Goal: Transaction & Acquisition: Purchase product/service

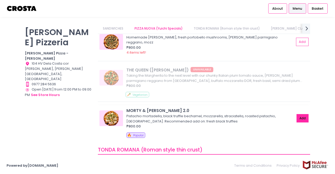
click at [298, 114] on button "Add" at bounding box center [302, 118] width 12 height 9
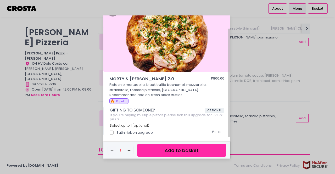
click at [139, 133] on div "Satin ribbon upgrade + ₱10.00" at bounding box center [167, 131] width 115 height 7
click at [111, 133] on input "Satin ribbon upgrade" at bounding box center [112, 133] width 10 height 10
checkbox input "true"
click at [175, 153] on button "Add to basket" at bounding box center [181, 150] width 89 height 13
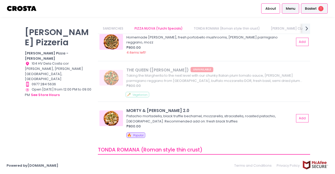
click at [316, 7] on span "Basket" at bounding box center [311, 8] width 12 height 5
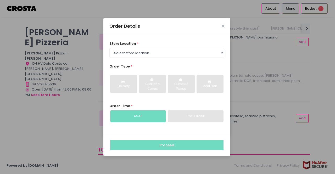
click at [187, 112] on div "Pre-Order" at bounding box center [196, 116] width 56 height 12
click at [188, 115] on div "Pre-Order" at bounding box center [196, 116] width 56 height 12
click at [189, 117] on div "Pre-Order" at bounding box center [196, 116] width 56 height 12
click at [171, 52] on select "Select store location [PERSON_NAME] Pizza - [PERSON_NAME] Pizza - [GEOGRAPHIC_D…" at bounding box center [166, 53] width 115 height 10
select select "5fabb2e53664a8677beaeb89"
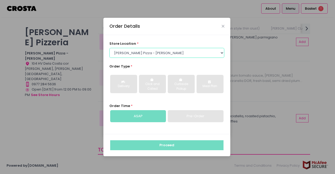
click at [109, 48] on select "Select store location [PERSON_NAME] Pizza - [PERSON_NAME] Pizza - [GEOGRAPHIC_D…" at bounding box center [166, 53] width 115 height 10
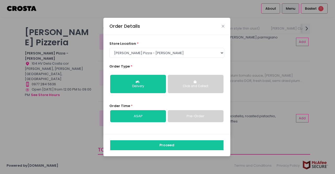
click at [188, 86] on div "Click and Collect" at bounding box center [195, 86] width 48 height 5
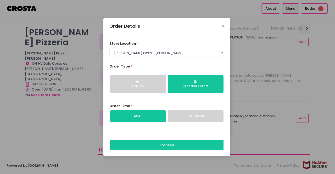
click at [185, 116] on link "Pre-Order" at bounding box center [196, 116] width 56 height 12
select select "[DATE]"
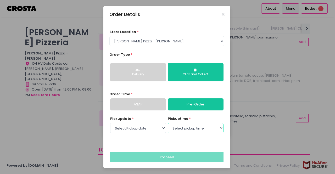
click at [186, 131] on select "Select pickup time 04:30 PM - 05:00 PM 05:00 PM - 05:30 PM 05:30 PM - 06:00 PM …" at bounding box center [196, 128] width 56 height 10
select select "19:00"
click at [168, 123] on select "Select pickup time 04:30 PM - 05:00 PM 05:00 PM - 05:30 PM 05:30 PM - 06:00 PM …" at bounding box center [196, 128] width 56 height 10
